Goal: Task Accomplishment & Management: Complete application form

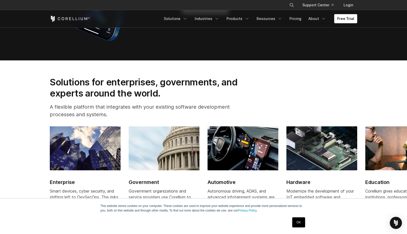
scroll to position [456, 0]
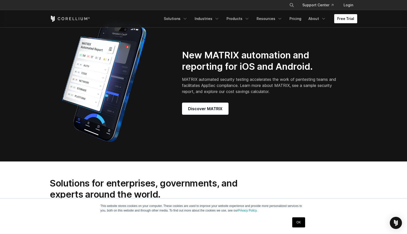
click at [344, 16] on link "Free Trial" at bounding box center [346, 18] width 23 height 9
